Goal: Check status: Check status

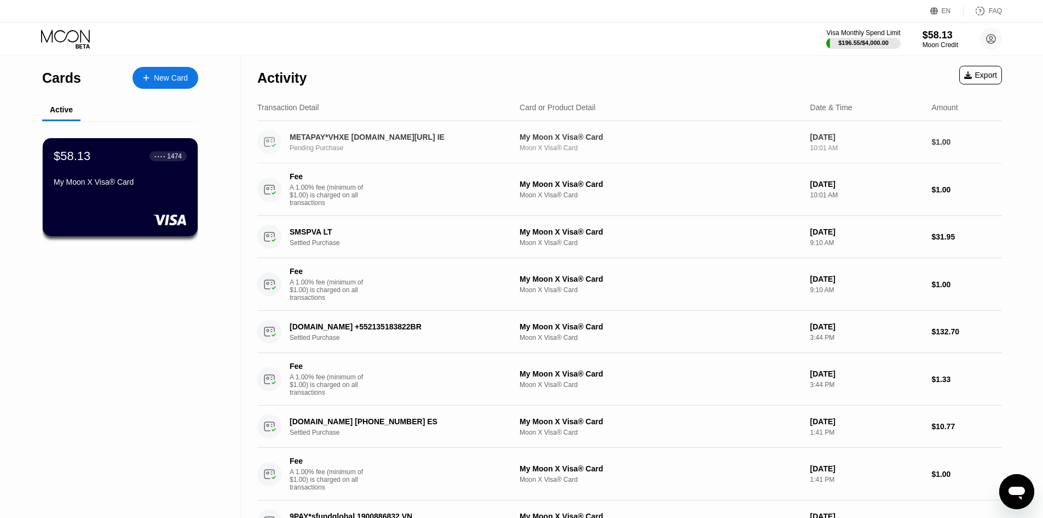
click at [559, 146] on div "Moon X Visa® Card" at bounding box center [661, 148] width 282 height 8
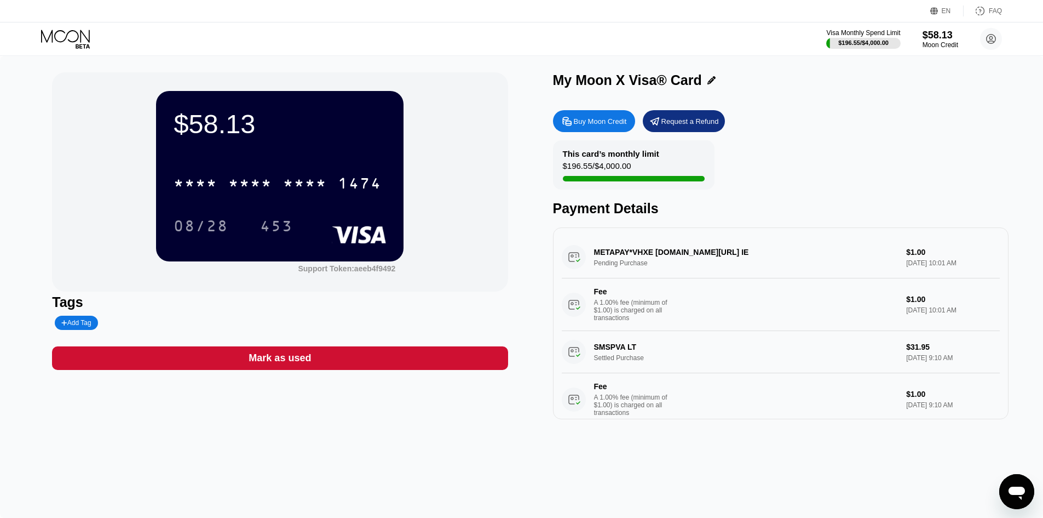
click at [698, 265] on div "METAPAY*VHXE fb.me/cc IE Pending Purchase $1.00 Sep 22, 2025 10:01 AM Fee A 1.0…" at bounding box center [781, 283] width 438 height 95
drag, startPoint x: 700, startPoint y: 257, endPoint x: 631, endPoint y: 256, distance: 69.0
click at [633, 256] on div "METAPAY*VHXE fb.me/cc IE Pending Purchase $1.00 Sep 22, 2025 10:01 AM Fee A 1.0…" at bounding box center [781, 283] width 438 height 95
click at [631, 256] on div "METAPAY*VHXE fb.me/cc IE Pending Purchase $1.00 Sep 22, 2025 10:01 AM Fee A 1.0…" at bounding box center [781, 283] width 438 height 95
click at [639, 269] on div "METAPAY*VHXE fb.me/cc IE Pending Purchase $1.00 Sep 22, 2025 10:01 AM Fee A 1.0…" at bounding box center [781, 283] width 438 height 95
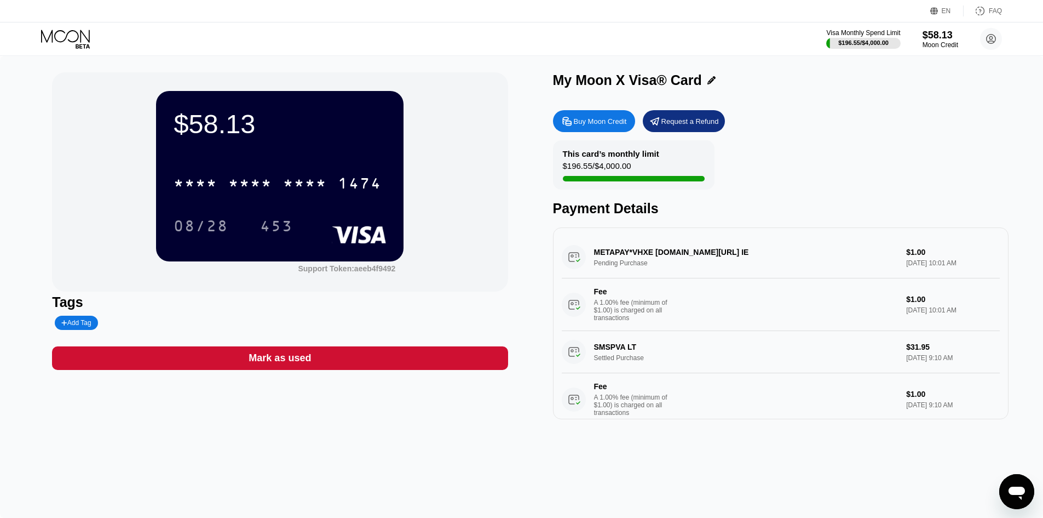
click at [642, 250] on div "METAPAY*VHXE fb.me/cc IE Pending Purchase $1.00 Sep 22, 2025 10:01 AM Fee A 1.0…" at bounding box center [781, 283] width 438 height 95
drag, startPoint x: 633, startPoint y: 256, endPoint x: 656, endPoint y: 257, distance: 22.5
click at [656, 257] on div "METAPAY*VHXE fb.me/cc IE Pending Purchase $1.00 Sep 22, 2025 10:01 AM Fee A 1.0…" at bounding box center [781, 283] width 438 height 95
